Goal: Use online tool/utility: Utilize a website feature to perform a specific function

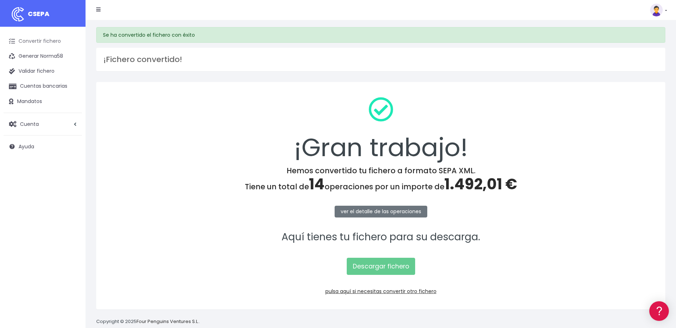
drag, startPoint x: 51, startPoint y: 42, endPoint x: 80, endPoint y: 48, distance: 28.7
click at [51, 42] on link "Convertir fichero" at bounding box center [43, 41] width 78 height 15
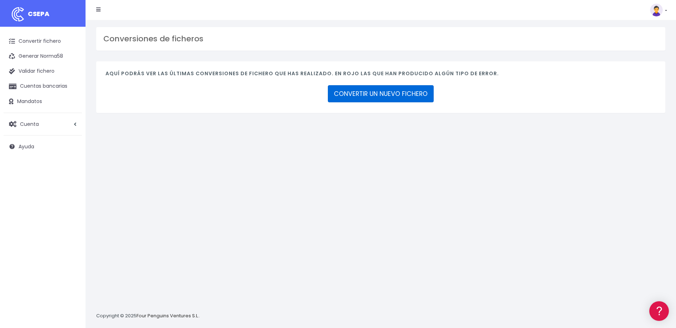
click at [394, 95] on link "CONVERTIR UN NUEVO FICHERO" at bounding box center [381, 93] width 106 height 17
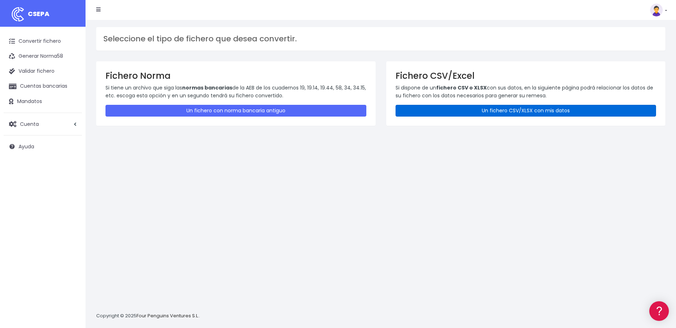
click at [474, 113] on link "Un fichero CSV/XLSX con mis datos" at bounding box center [526, 111] width 261 height 12
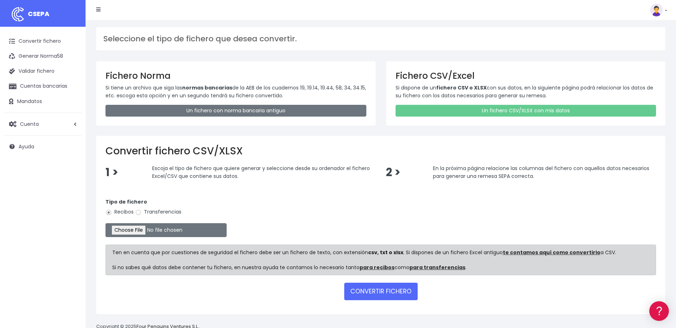
click at [147, 210] on label "Transferencias" at bounding box center [158, 211] width 46 height 7
click at [142, 210] on input "Transferencias" at bounding box center [138, 212] width 6 height 6
radio input "true"
click at [142, 231] on input "file" at bounding box center [166, 230] width 121 height 14
type input "C:\fakepath\2025.08.13_0554_ViajesW2MSA.csv"
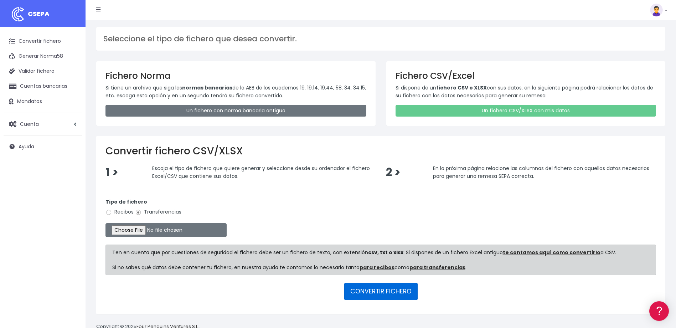
click at [403, 291] on button "CONVERTIR FICHERO" at bounding box center [380, 291] width 73 height 17
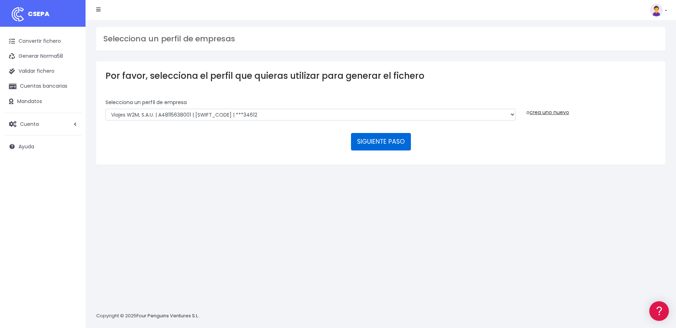
drag, startPoint x: 385, startPoint y: 144, endPoint x: 392, endPoint y: 152, distance: 10.3
click at [385, 144] on button "SIGUIENTE PASO" at bounding box center [381, 141] width 60 height 17
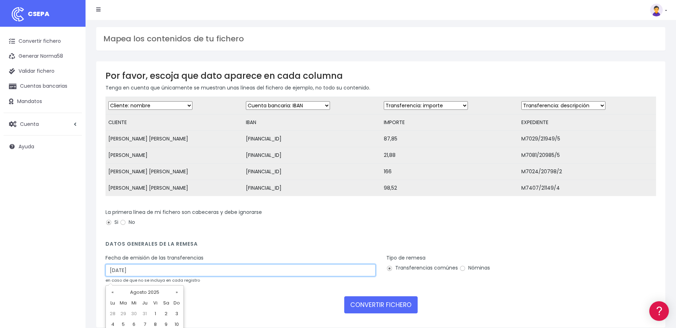
click at [144, 276] on input "[DATE]" at bounding box center [241, 270] width 270 height 12
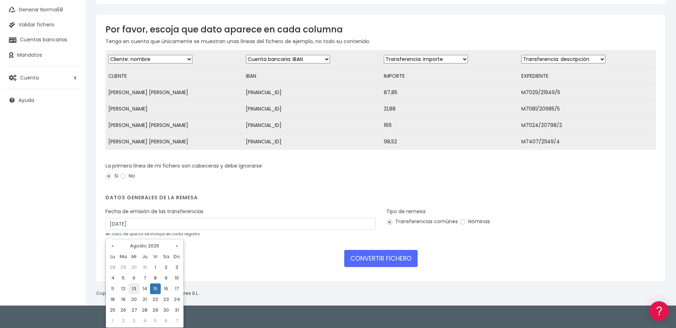
click at [134, 289] on td "13" at bounding box center [134, 288] width 11 height 11
type input "[DATE]"
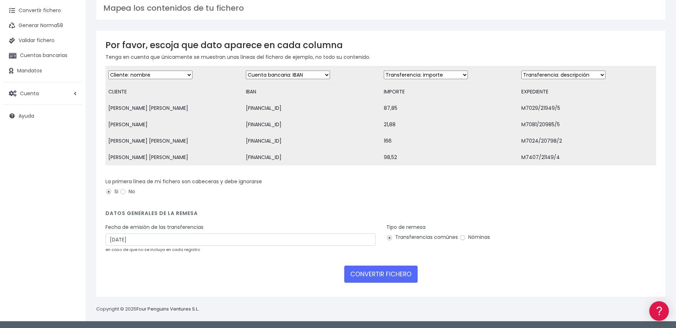
scroll to position [36, 0]
click at [390, 272] on button "CONVERTIR FICHERO" at bounding box center [380, 274] width 73 height 17
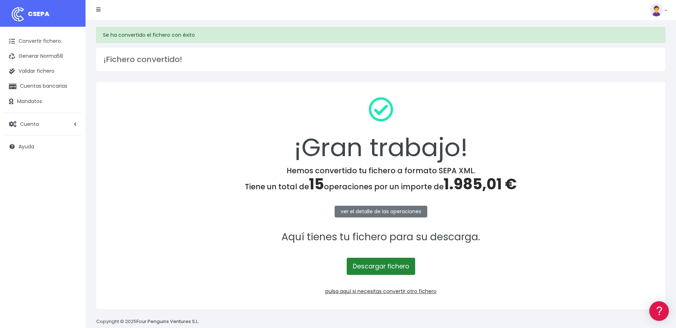
click at [386, 267] on link "Descargar fichero" at bounding box center [381, 266] width 68 height 17
click at [667, 12] on link at bounding box center [658, 10] width 17 height 13
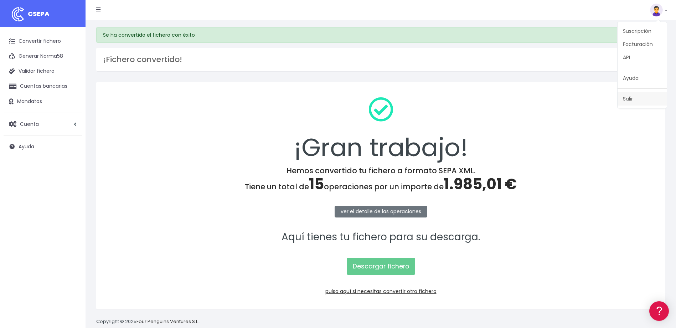
click at [633, 99] on link "Salir" at bounding box center [642, 98] width 49 height 13
